Goal: Entertainment & Leisure: Consume media (video, audio)

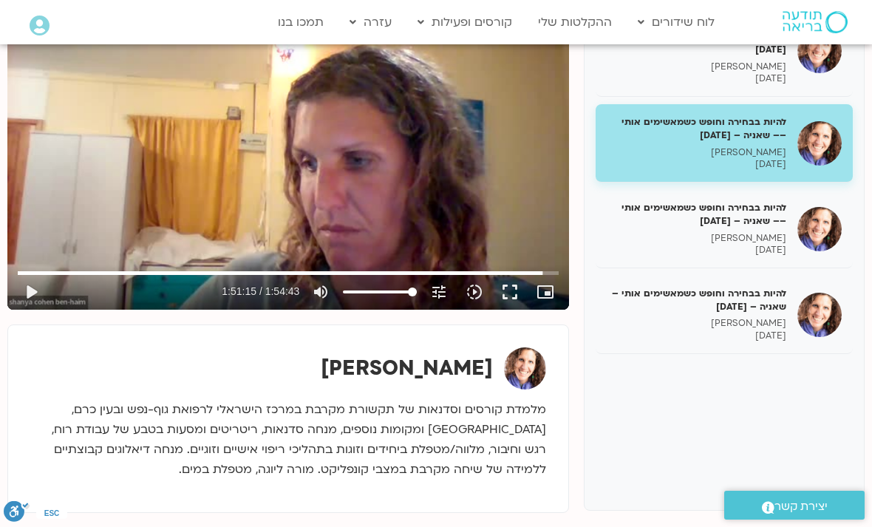
click at [37, 289] on button "play_arrow" at bounding box center [30, 291] width 35 height 35
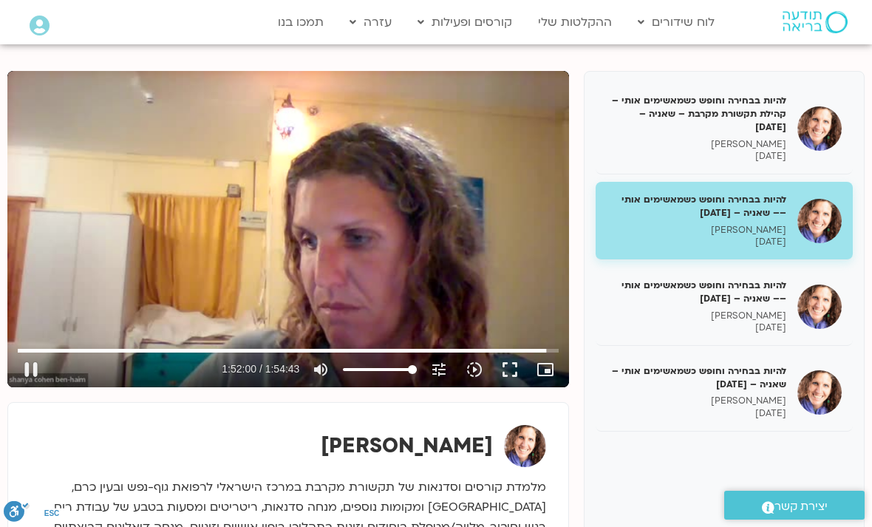
scroll to position [167, 0]
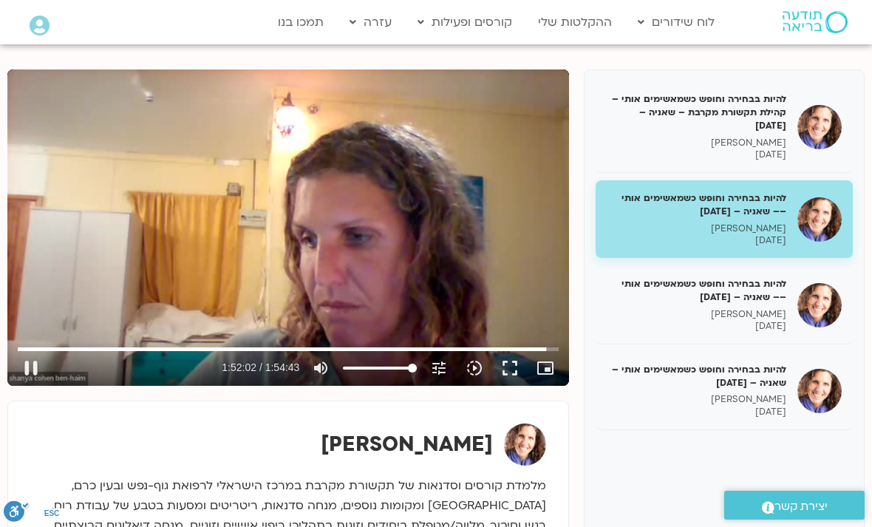
click at [35, 372] on button "pause" at bounding box center [30, 367] width 35 height 35
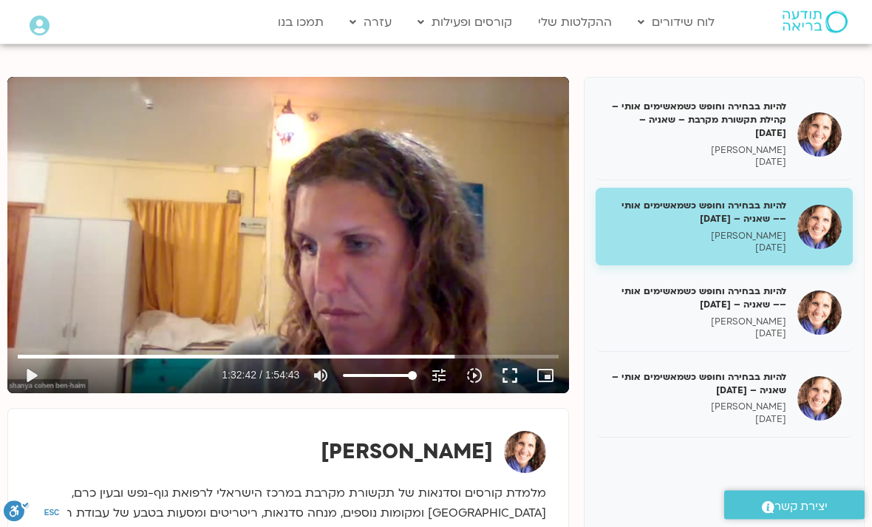
scroll to position [160, 0]
click at [39, 369] on button "play_arrow" at bounding box center [30, 375] width 35 height 35
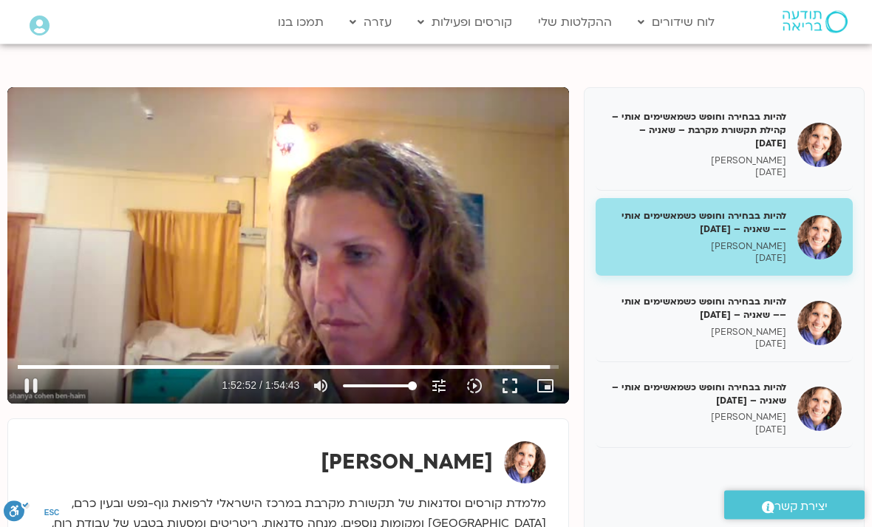
scroll to position [149, 0]
type input "6773.30554794732"
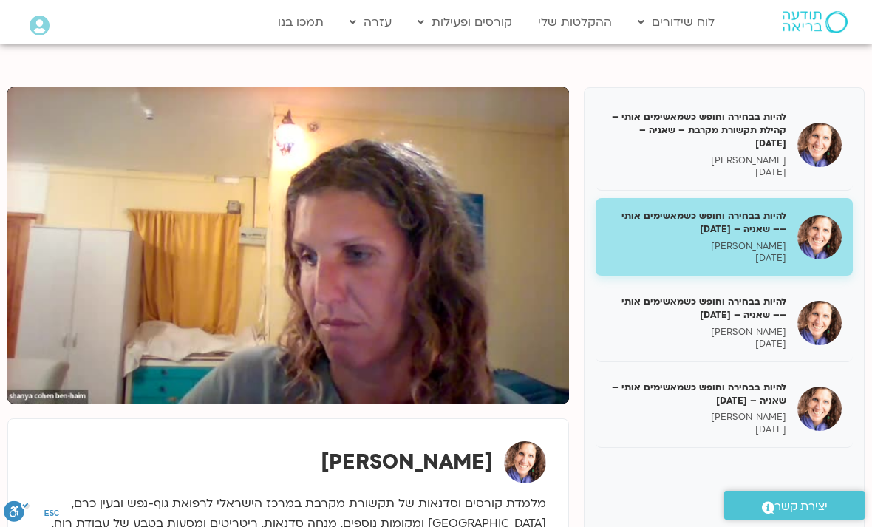
click at [748, 327] on p "[PERSON_NAME] בן [PERSON_NAME]" at bounding box center [697, 332] width 180 height 13
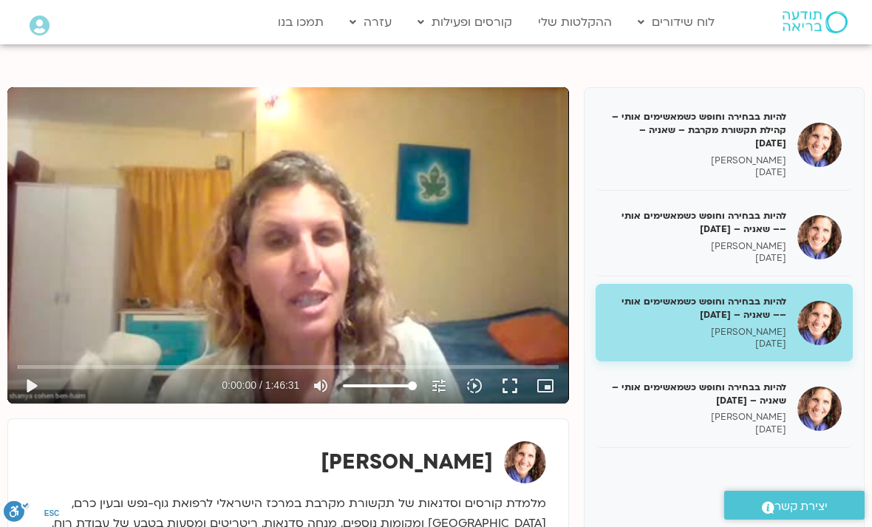
click at [29, 386] on button "play_arrow" at bounding box center [30, 385] width 35 height 35
click at [23, 394] on button "pause" at bounding box center [30, 385] width 35 height 35
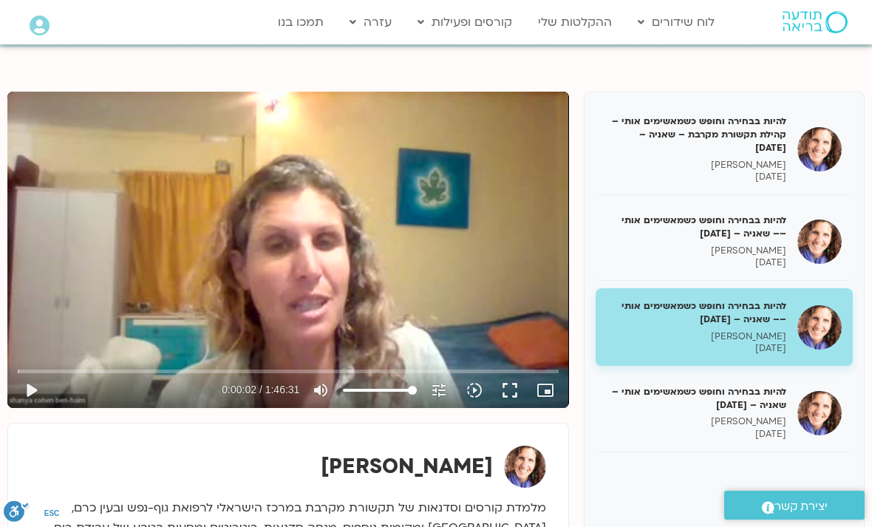
scroll to position [155, 0]
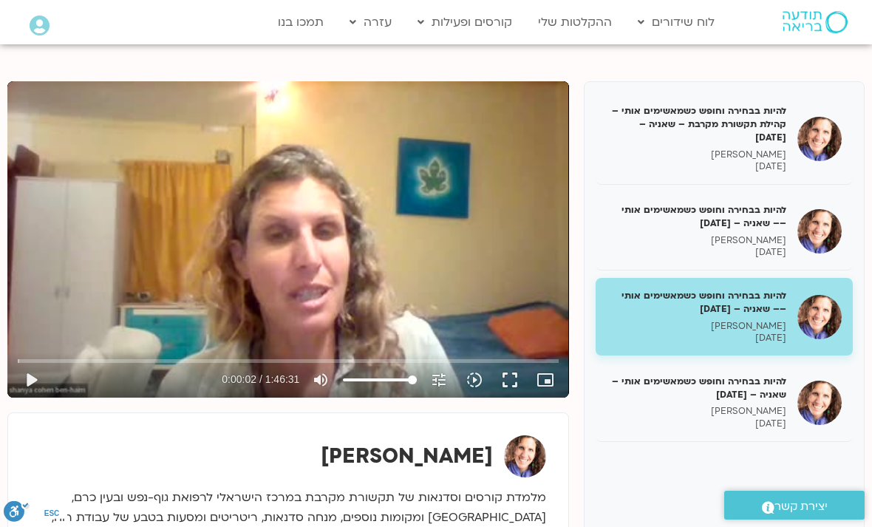
click at [44, 385] on button "play_arrow" at bounding box center [30, 379] width 35 height 35
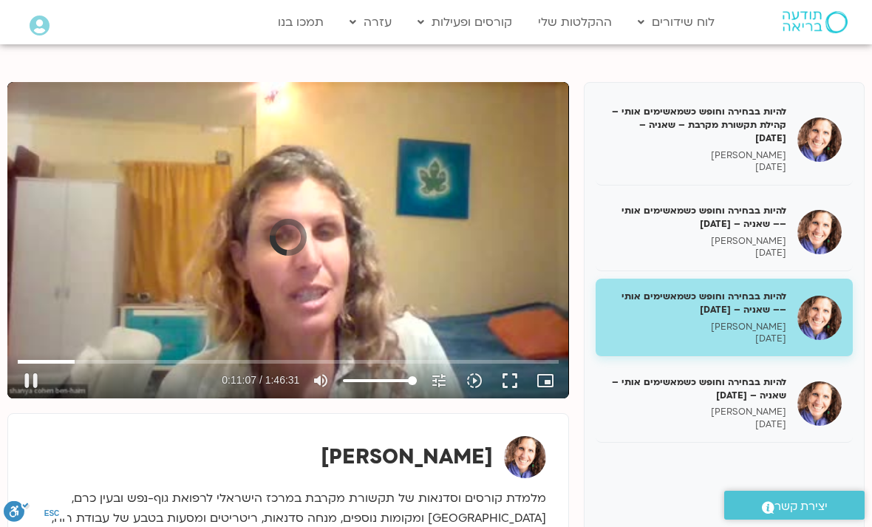
scroll to position [157, 0]
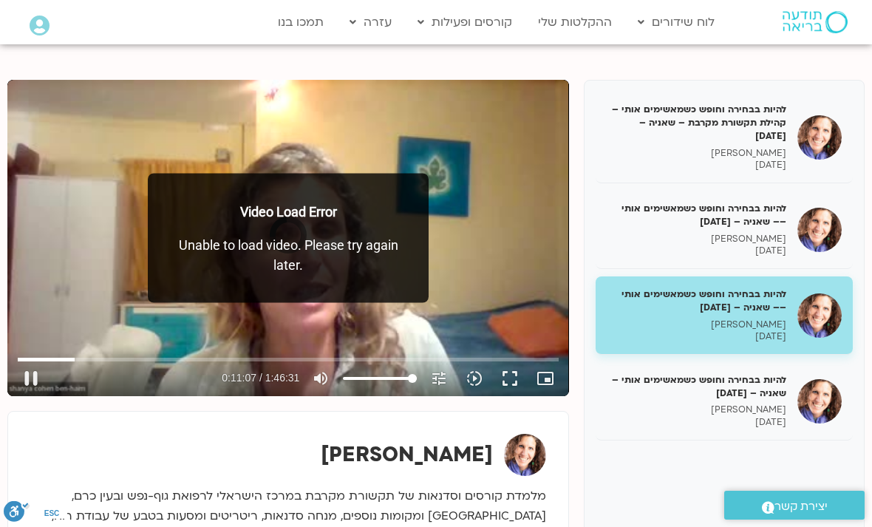
type input "667.946666666667"
click at [737, 385] on h5 "להיות בבחירה וחופש כשמאשימים אותי – [PERSON_NAME] – [DATE]" at bounding box center [697, 386] width 180 height 27
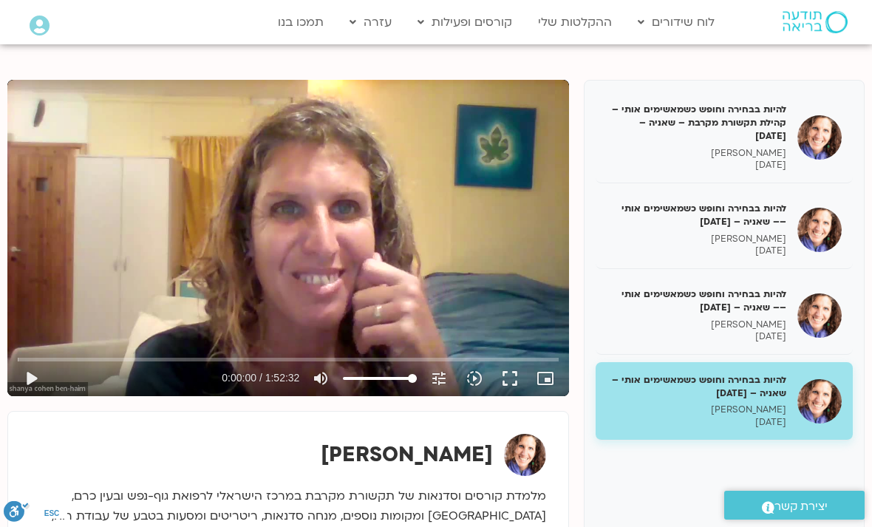
click at [35, 384] on button "play_arrow" at bounding box center [30, 378] width 35 height 35
click at [44, 364] on button "pause" at bounding box center [30, 378] width 35 height 35
click at [41, 385] on button "play_arrow" at bounding box center [30, 378] width 35 height 35
type input "500"
click at [38, 386] on button "pause" at bounding box center [30, 378] width 35 height 35
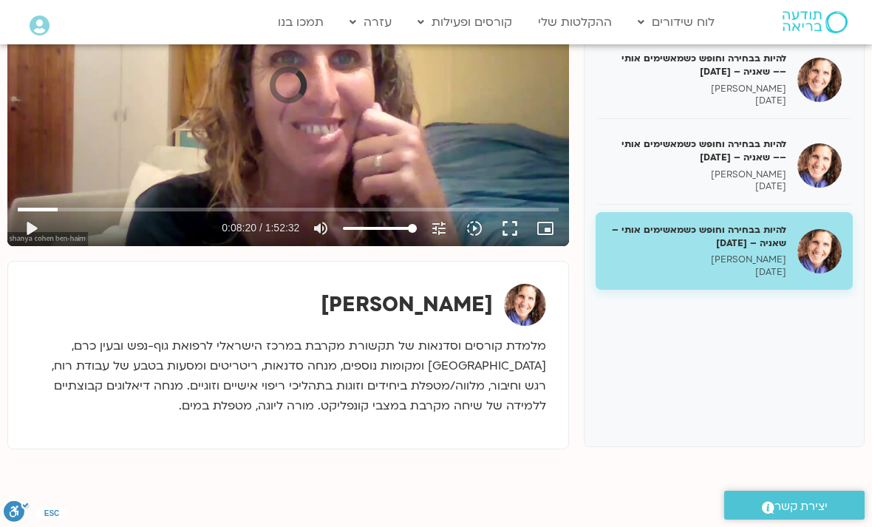
scroll to position [308, 0]
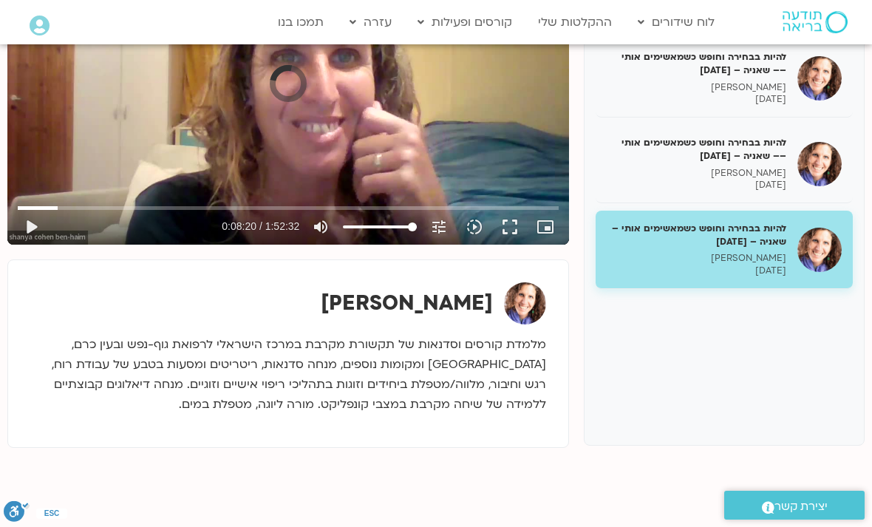
click at [720, 149] on h5 "להיות בבחירה וחופש כשמאשימים אותי –– [PERSON_NAME] – [DATE]" at bounding box center [697, 149] width 180 height 27
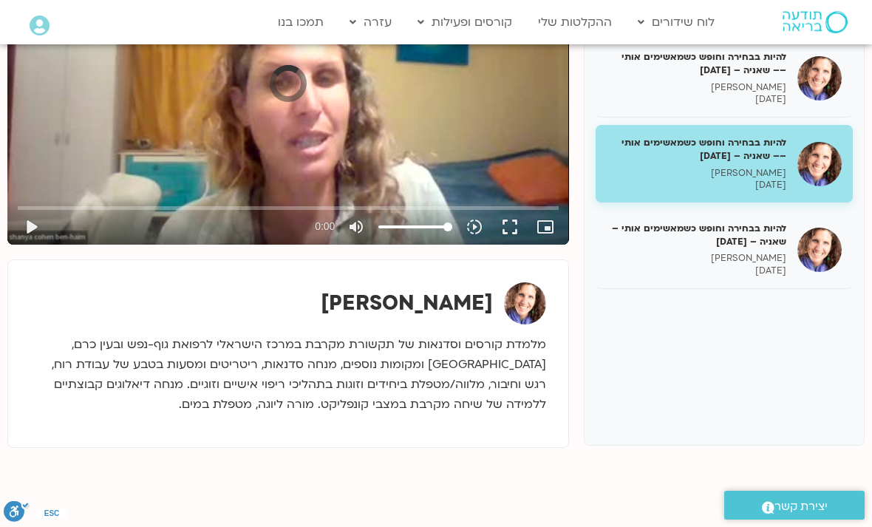
click at [729, 236] on h5 "להיות בבחירה וחופש כשמאשימים אותי – [PERSON_NAME] – [DATE]" at bounding box center [697, 235] width 180 height 27
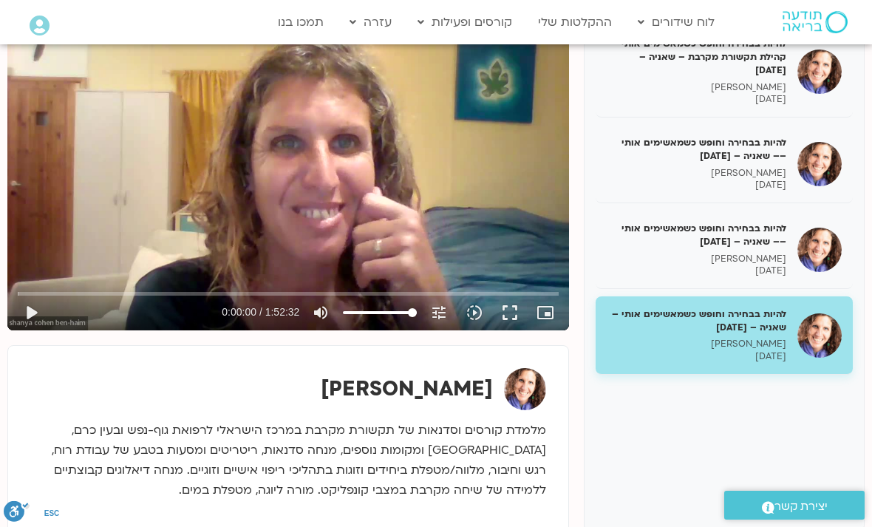
scroll to position [221, 0]
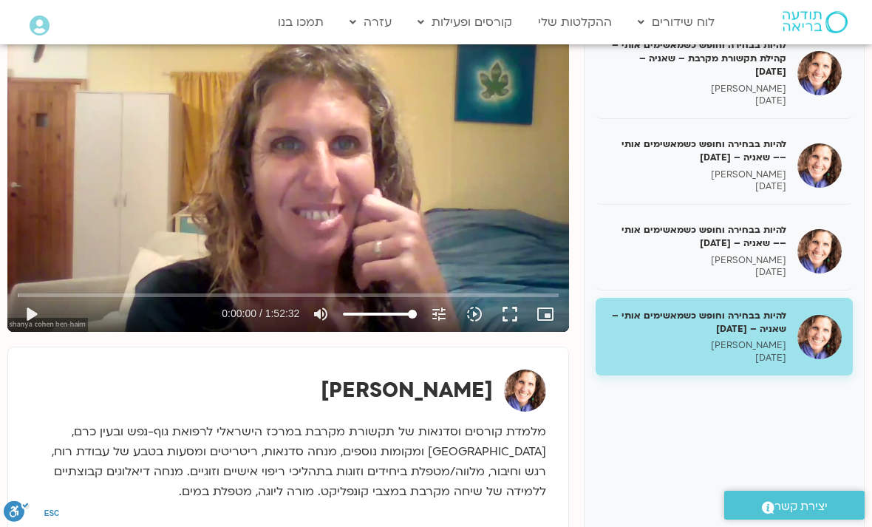
click at [35, 324] on button "play_arrow" at bounding box center [30, 313] width 35 height 35
click at [26, 305] on button "pause" at bounding box center [30, 313] width 35 height 35
click at [27, 301] on button "play_arrow" at bounding box center [30, 313] width 35 height 35
click at [26, 301] on button "pause" at bounding box center [30, 313] width 35 height 35
click at [41, 307] on button "play_arrow" at bounding box center [30, 313] width 35 height 35
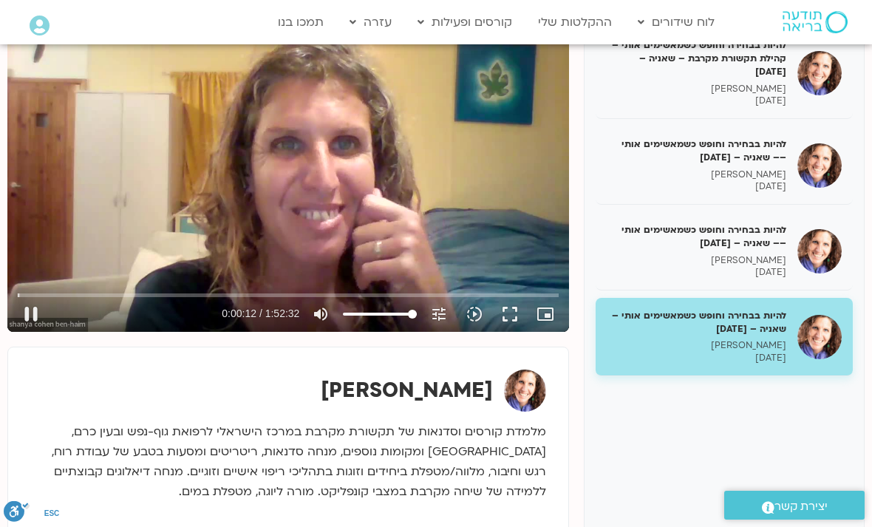
click at [30, 279] on div "0s fast_rewind" at bounding box center [119, 174] width 225 height 316
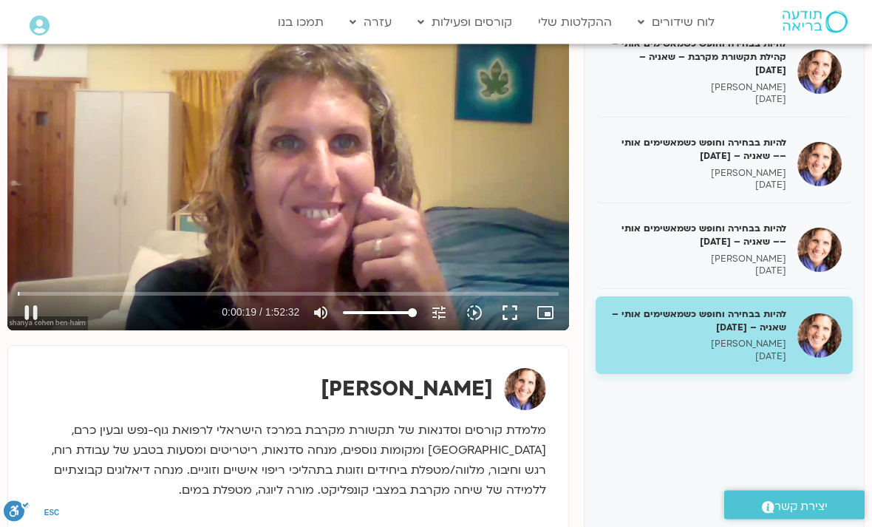
scroll to position [224, 0]
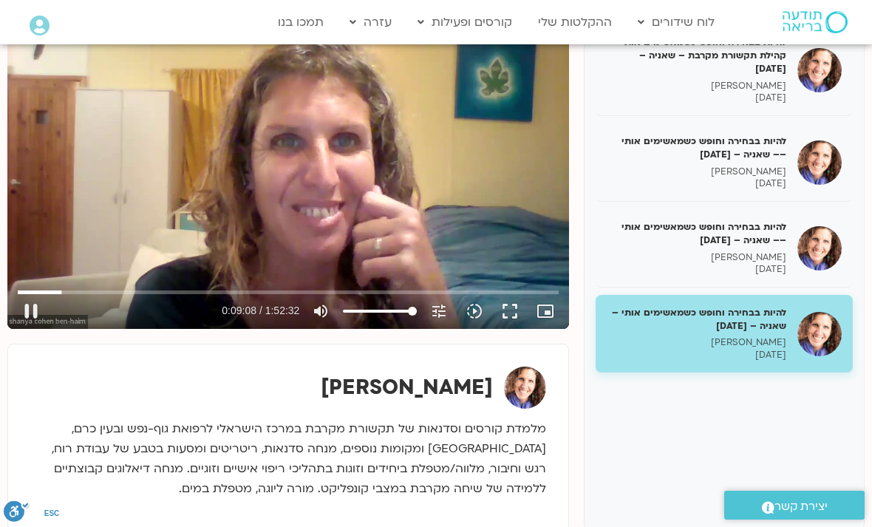
type input "548.784124650677"
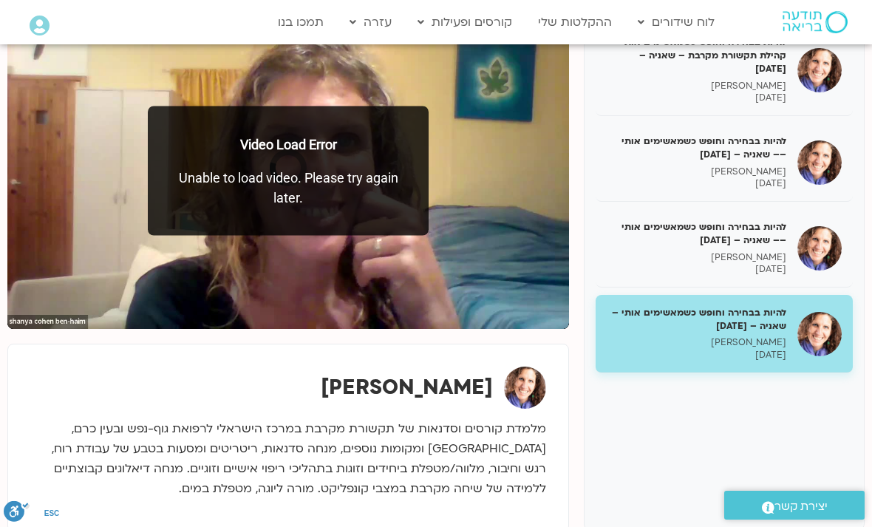
click at [715, 263] on p "[DATE]" at bounding box center [697, 269] width 180 height 13
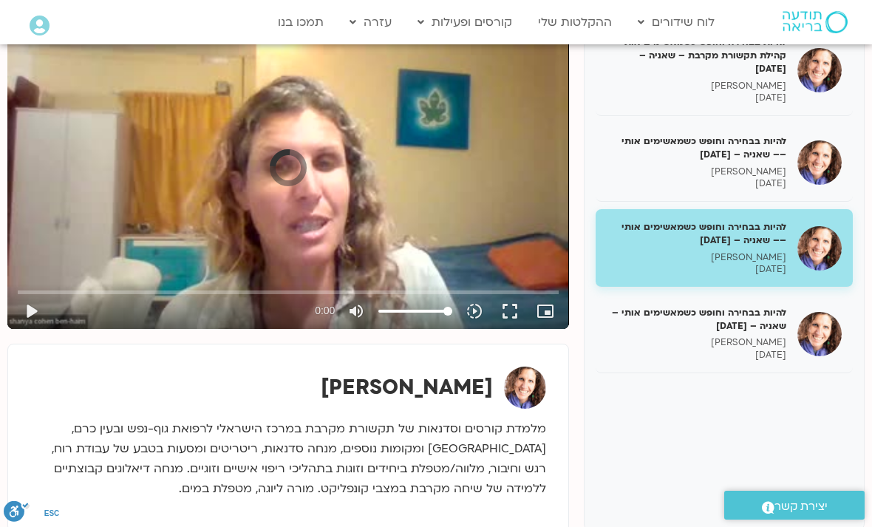
click at [349, 308] on icon "volume_up" at bounding box center [356, 311] width 18 height 18
type input "0"
click at [307, 202] on div "0s fast_forward 0s fast_rewind Advertentie overslaan play_arrow 0:00 volume_off…" at bounding box center [288, 171] width 562 height 316
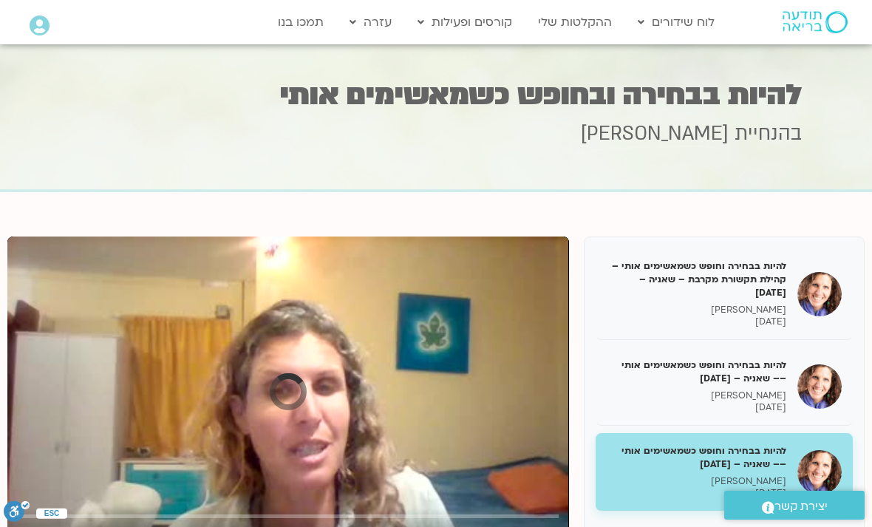
scroll to position [271, 0]
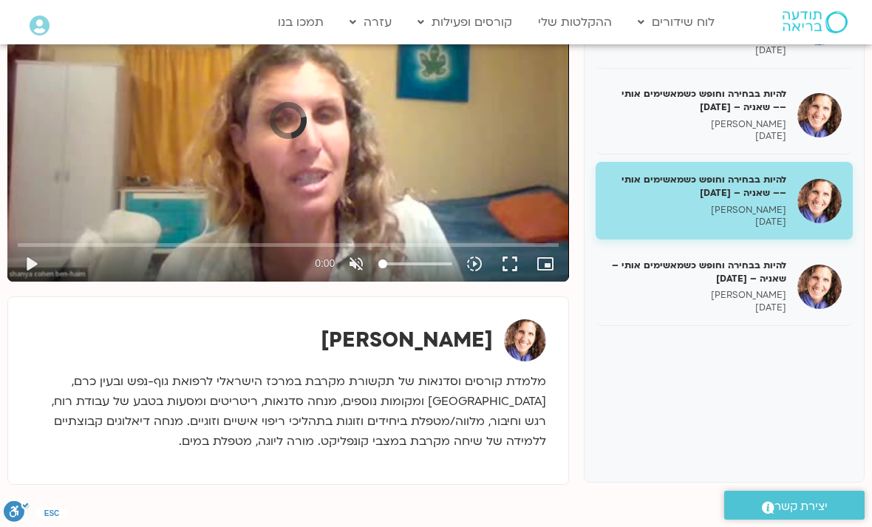
scroll to position [355, 0]
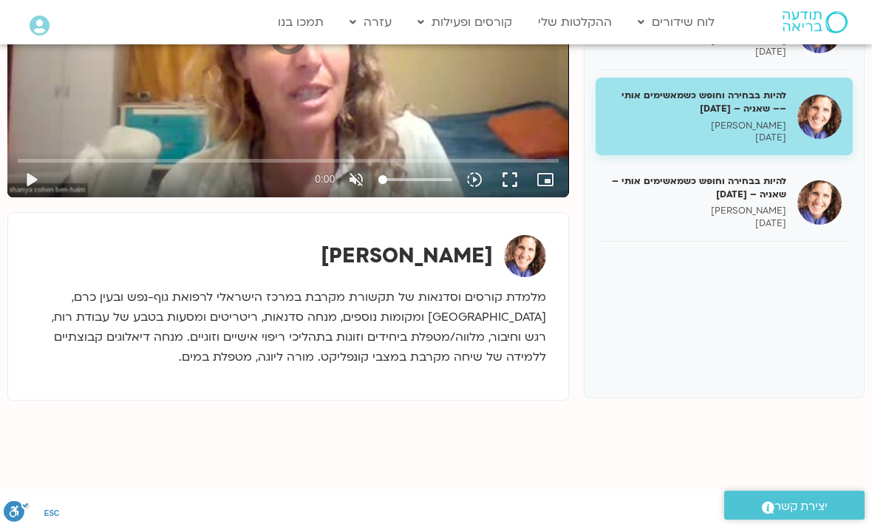
scroll to position [204, 0]
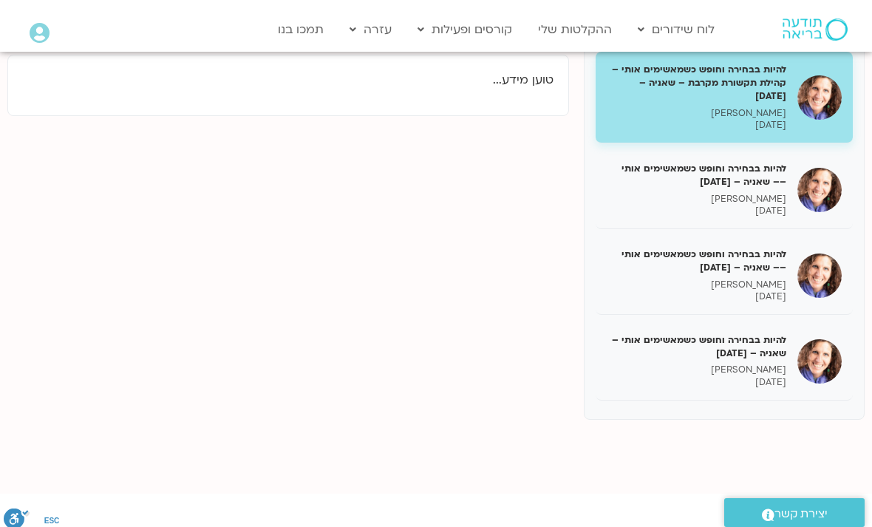
scroll to position [243, 0]
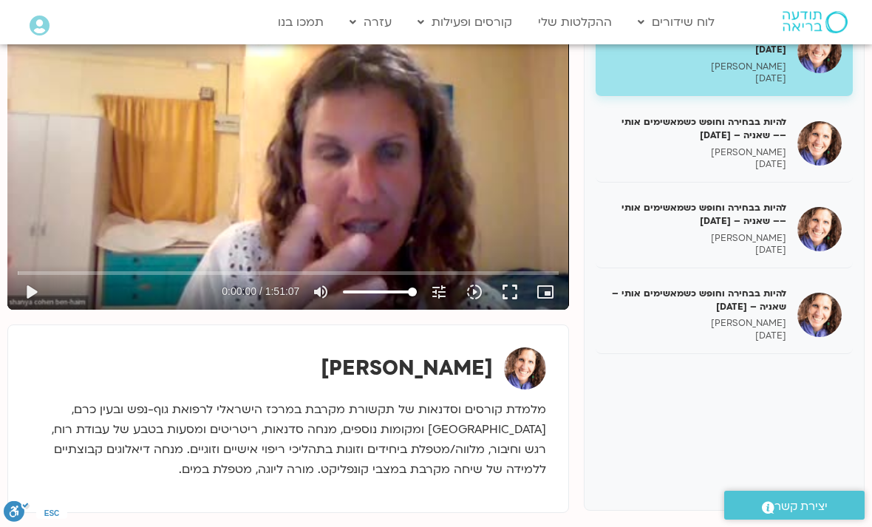
click at [754, 301] on h5 "להיות בבחירה וחופש כשמאשימים אותי – [PERSON_NAME] – [DATE]" at bounding box center [697, 300] width 180 height 27
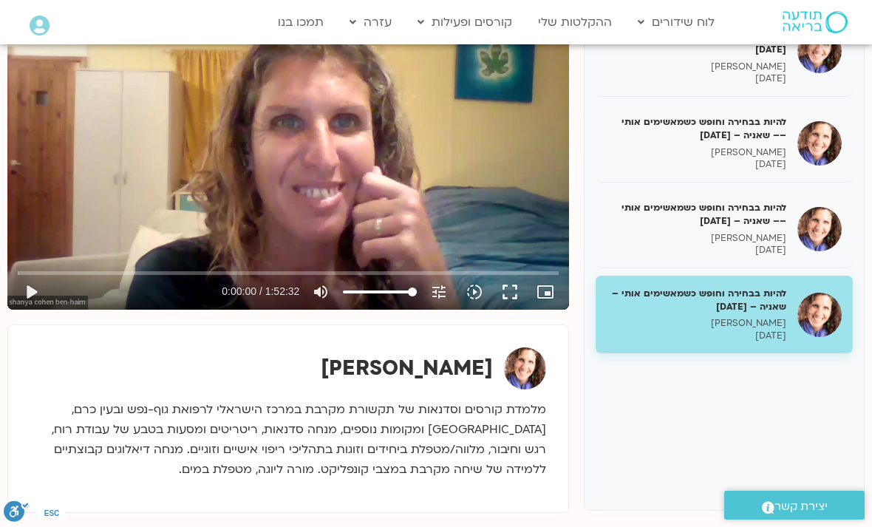
click at [35, 294] on button "play_arrow" at bounding box center [30, 291] width 35 height 35
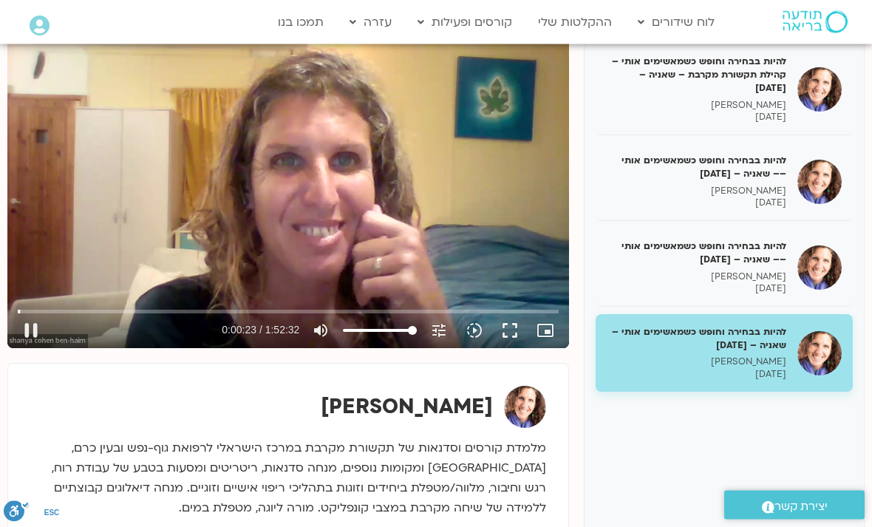
scroll to position [205, 0]
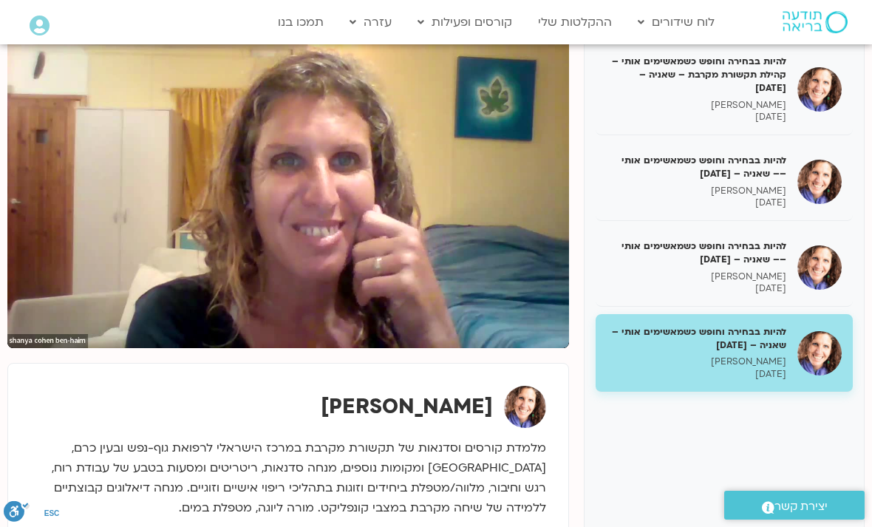
click at [25, 404] on div "[PERSON_NAME] בן [PERSON_NAME]" at bounding box center [288, 457] width 531 height 158
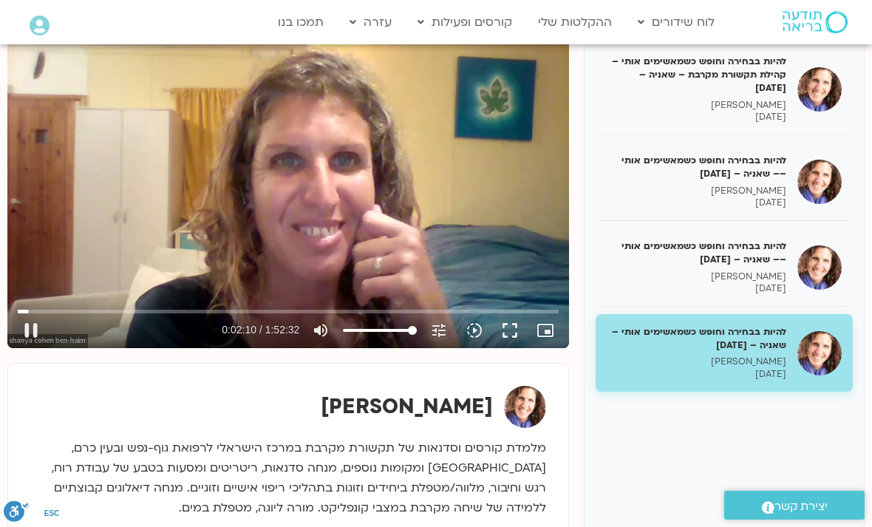
click at [37, 321] on button "pause" at bounding box center [30, 330] width 35 height 35
click at [42, 341] on button "play_arrow" at bounding box center [30, 330] width 35 height 35
click at [185, 217] on div "0s fast_rewind" at bounding box center [119, 190] width 225 height 316
click at [47, 341] on button "pause" at bounding box center [30, 330] width 35 height 35
click at [40, 330] on button "play_arrow" at bounding box center [30, 330] width 35 height 35
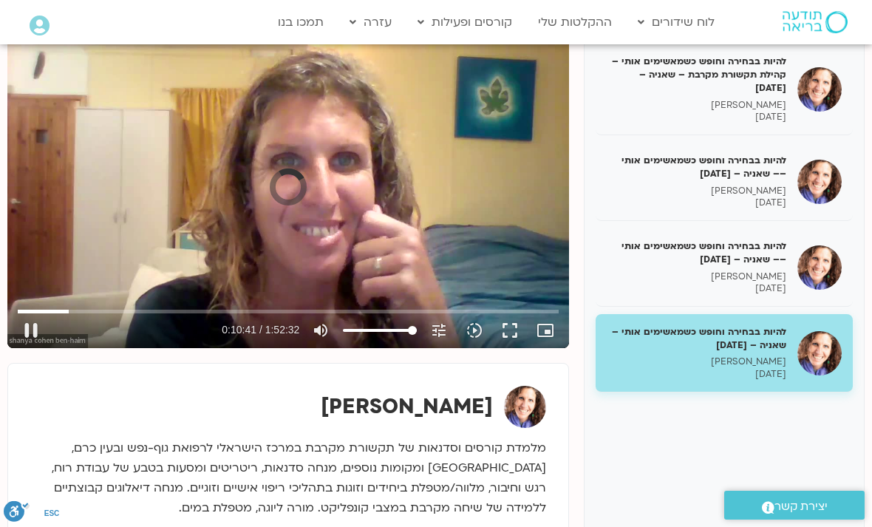
click at [35, 335] on button "pause" at bounding box center [30, 330] width 35 height 35
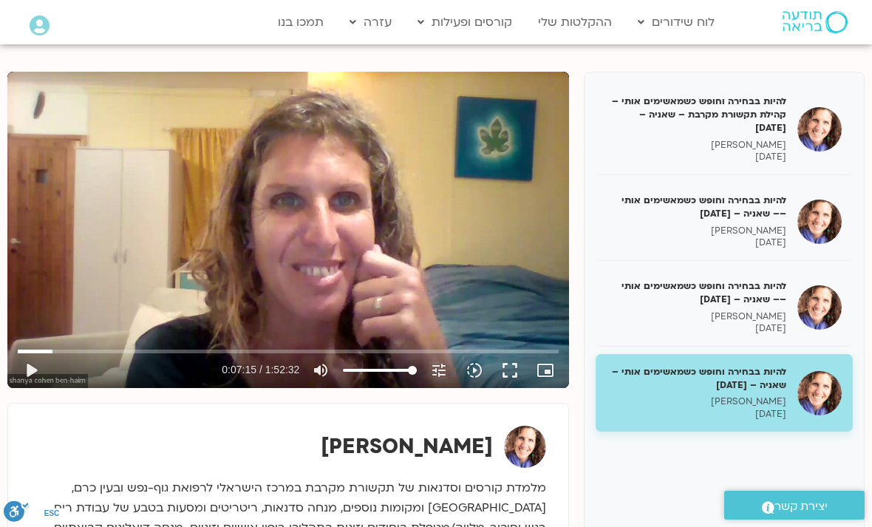
scroll to position [163, 0]
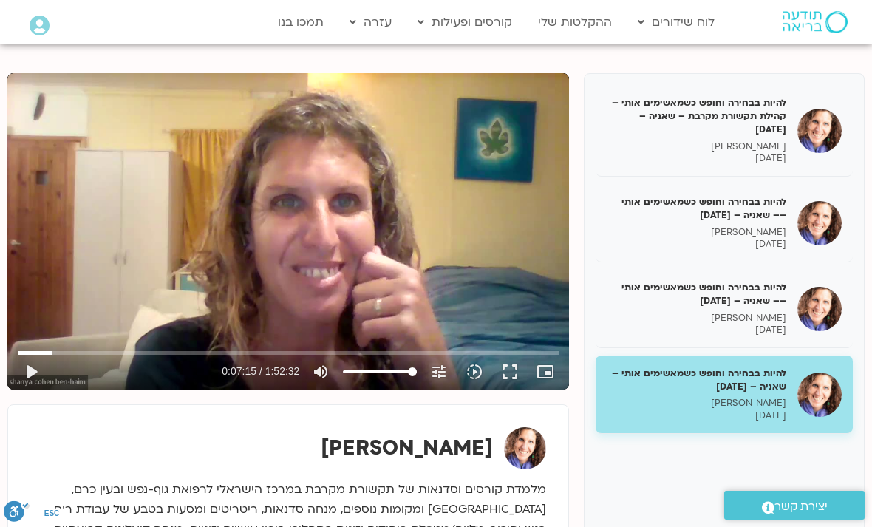
click at [35, 376] on button "play_arrow" at bounding box center [30, 371] width 35 height 35
type input "435.989333333333"
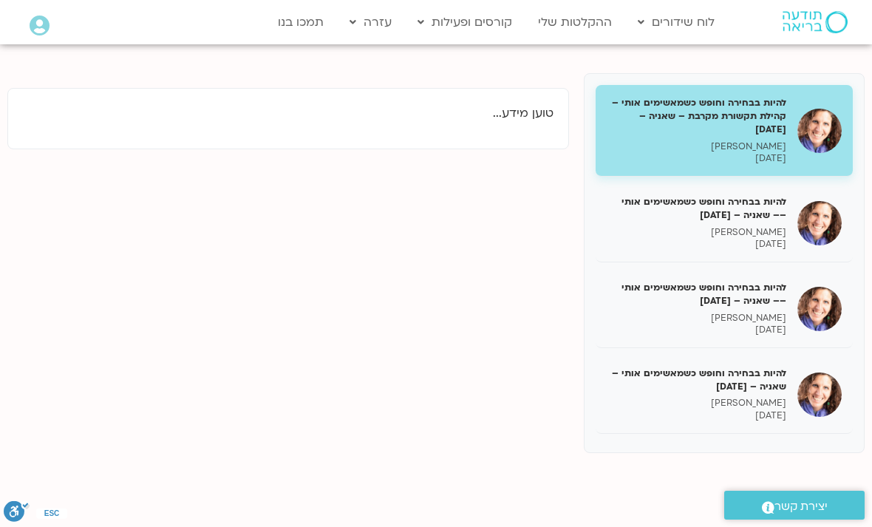
scroll to position [243, 0]
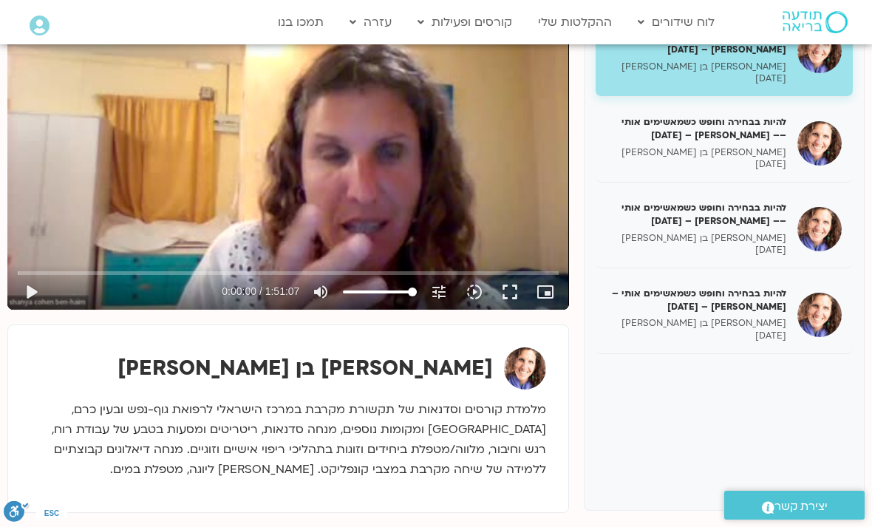
click at [746, 226] on div "להיות בבחירה וחופש כשמאשימים אותי –– [PERSON_NAME] – [DATE] [PERSON_NAME] בן [P…" at bounding box center [697, 228] width 180 height 55
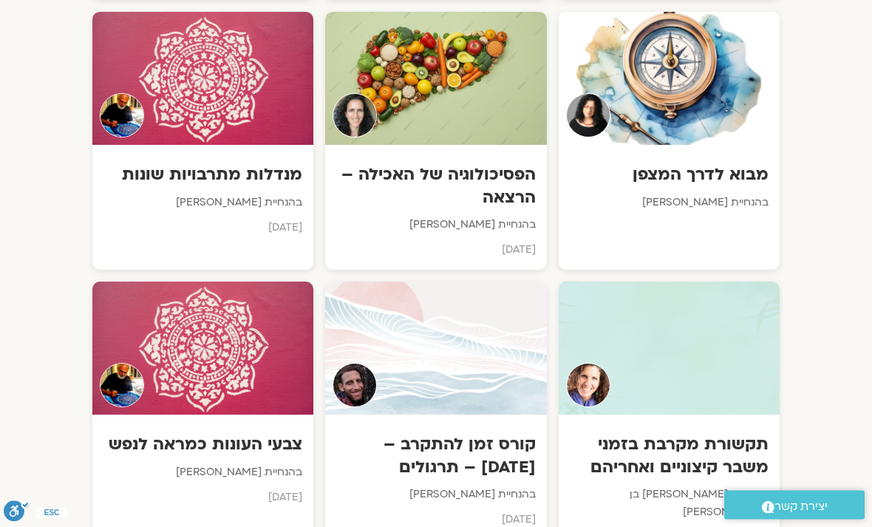
scroll to position [2049, 0]
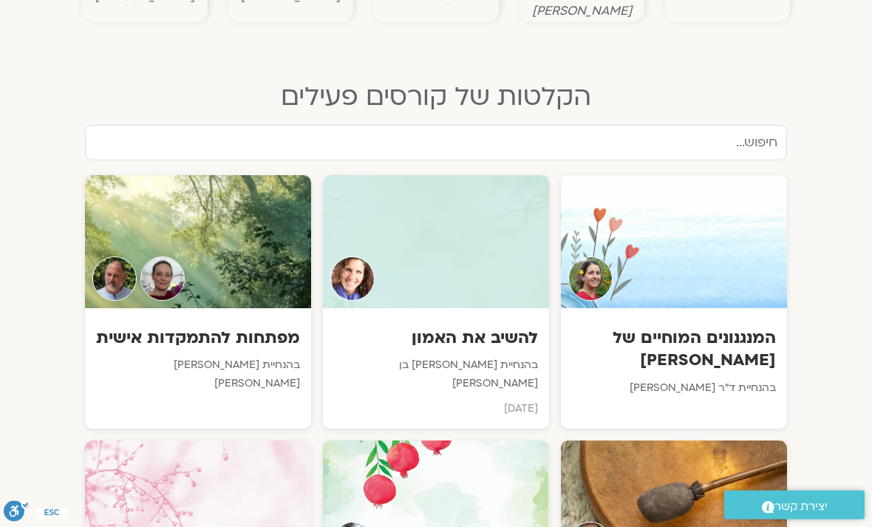
scroll to position [693, 0]
click at [367, 237] on div at bounding box center [436, 241] width 226 height 133
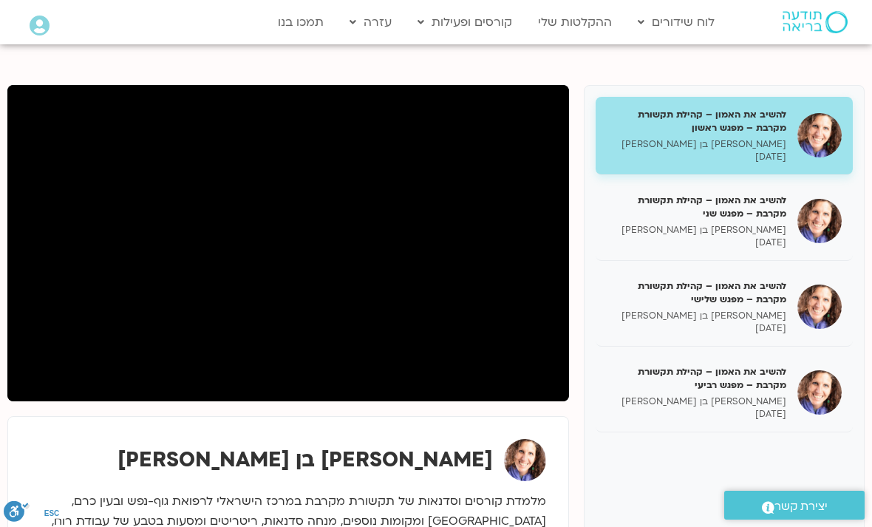
scroll to position [153, 0]
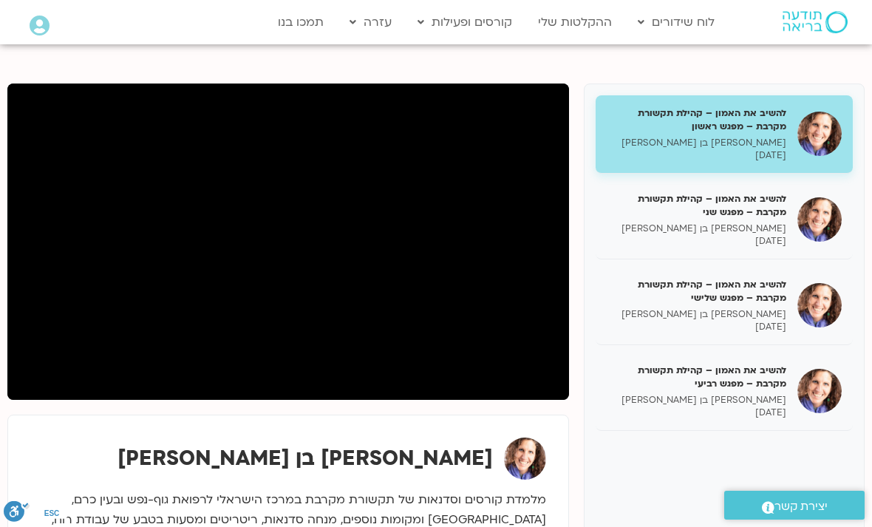
click at [740, 385] on div "להשיב את האמון – קהילת תקשורת מקרבת – מפגש רביעי שאנייה כהן בן חיים 17/09/2025" at bounding box center [697, 391] width 180 height 55
